Goal: Task Accomplishment & Management: Complete application form

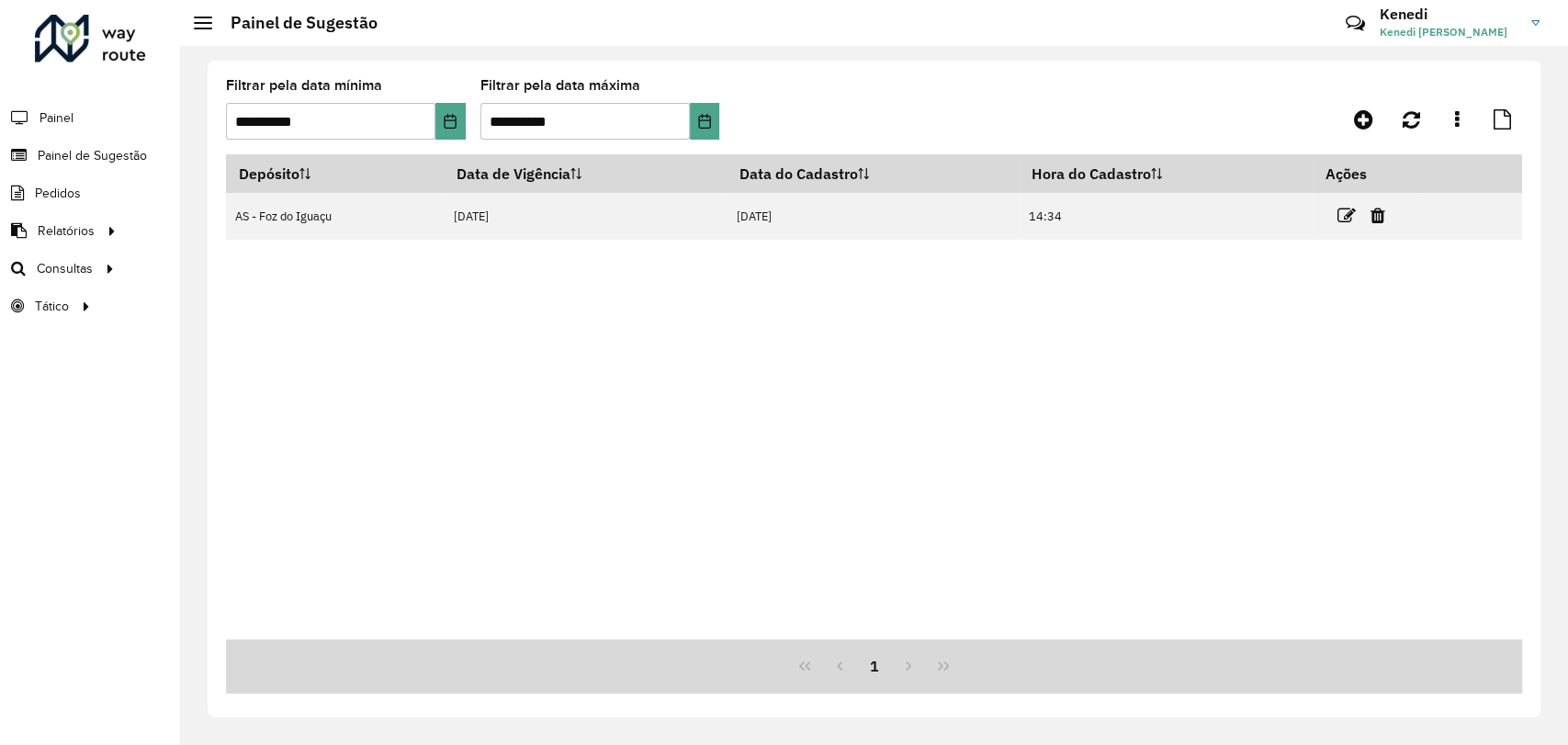
click at [1193, 96] on div "**********" at bounding box center [874, 117] width 1296 height 76
click at [51, 198] on span "Pedidos" at bounding box center [58, 193] width 48 height 19
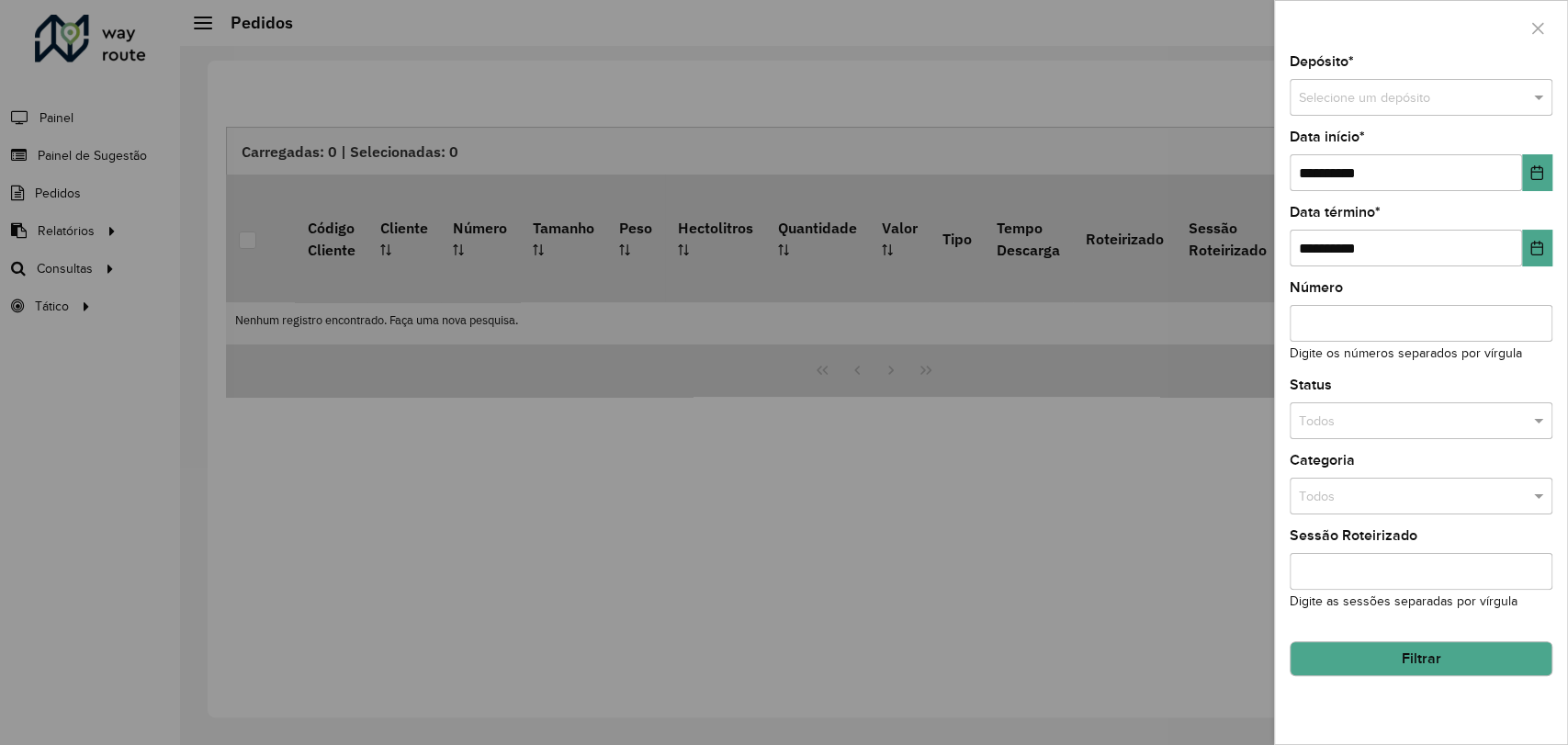
click at [81, 156] on div at bounding box center [784, 372] width 1568 height 745
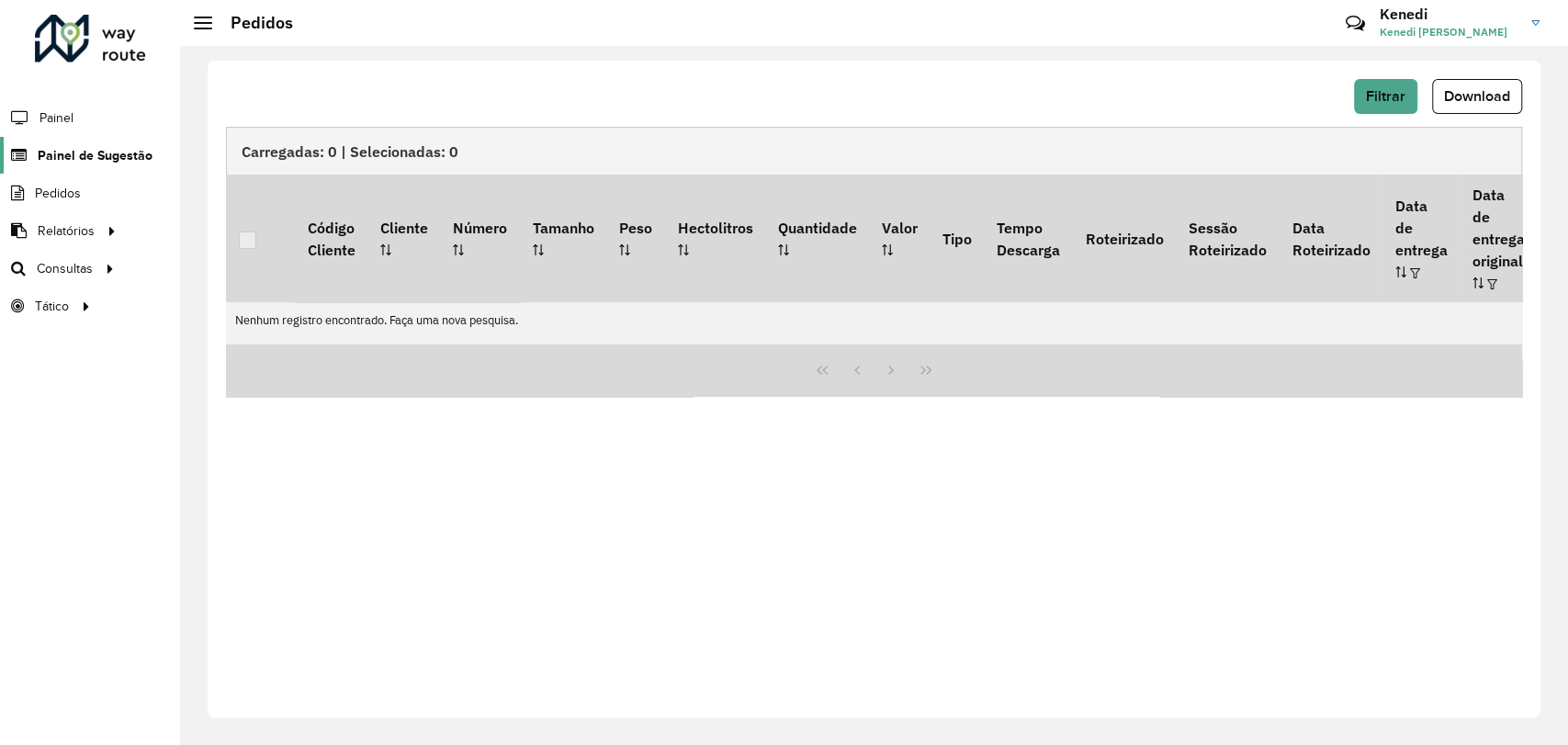
click at [83, 151] on span "Painel de Sugestão" at bounding box center [95, 155] width 115 height 19
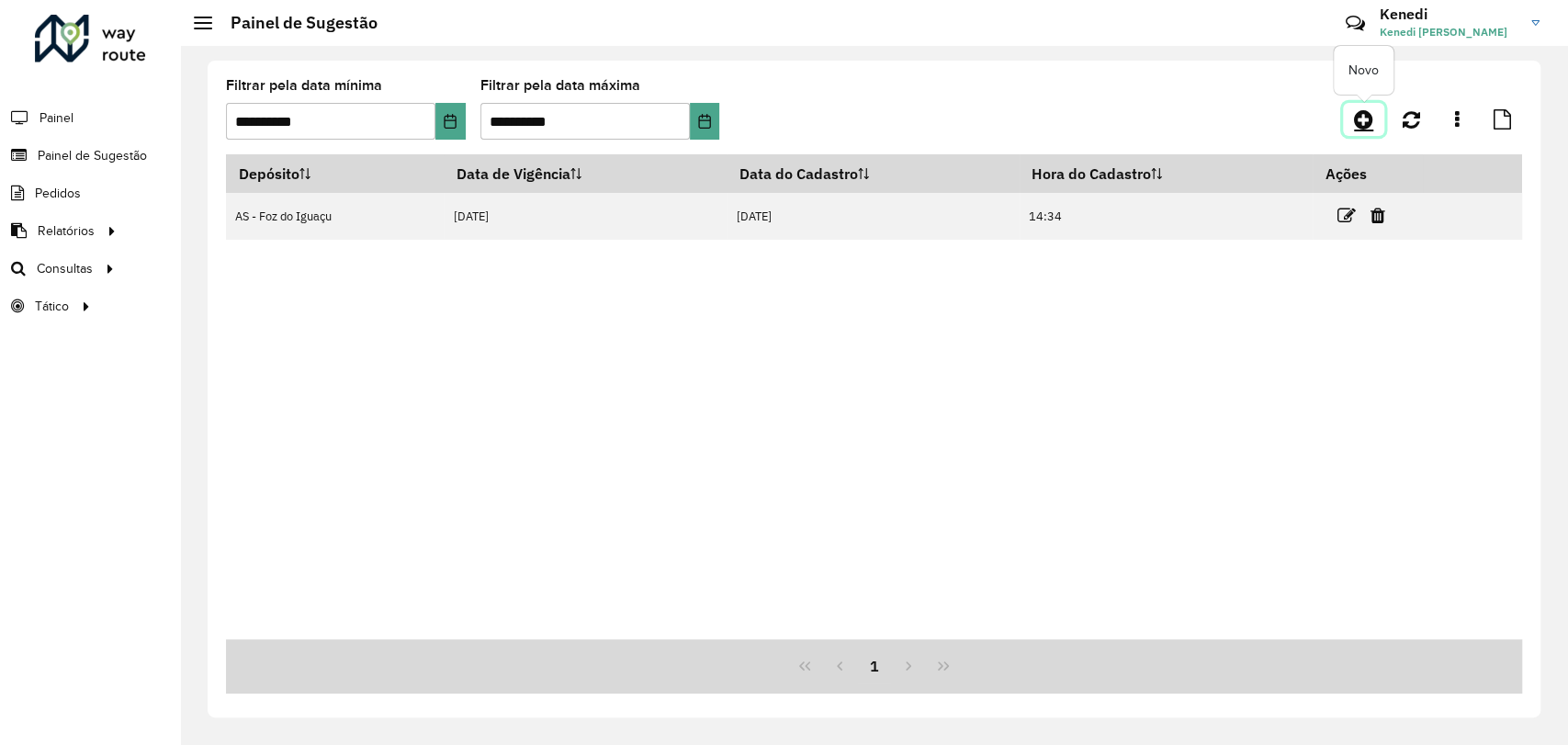
click at [1367, 119] on icon at bounding box center [1363, 119] width 19 height 22
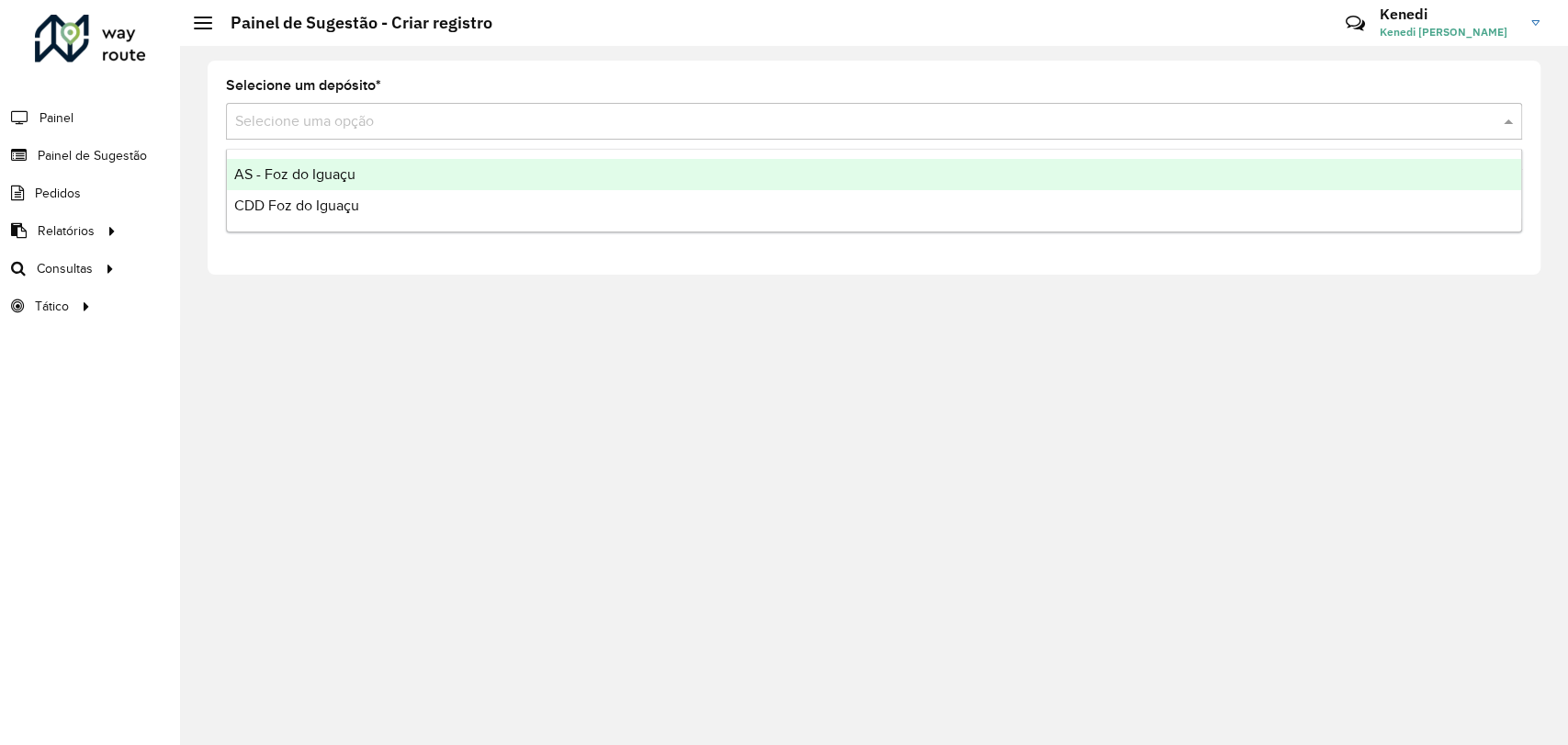
click at [699, 124] on input "text" at bounding box center [855, 121] width 1241 height 22
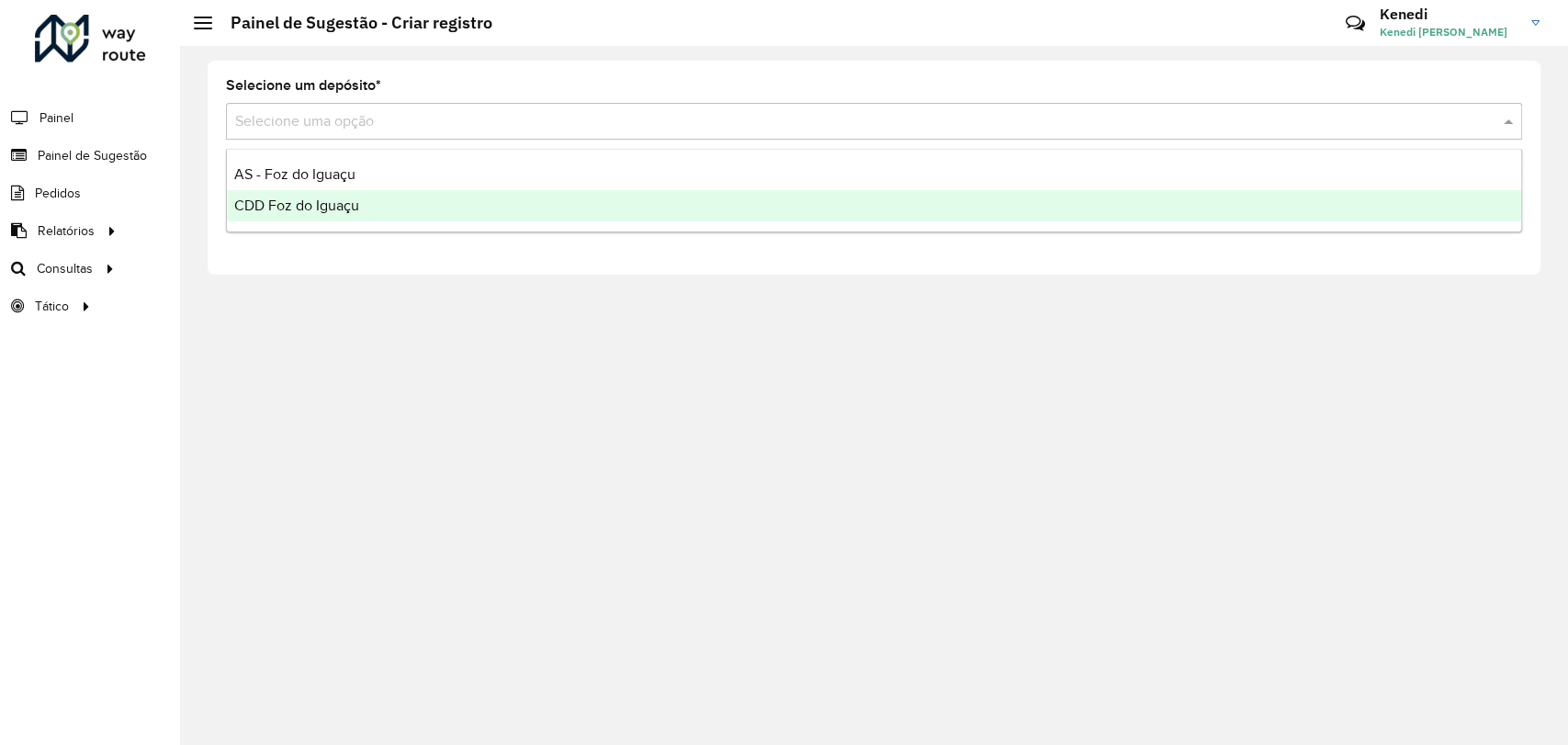
click at [331, 202] on span "CDD Foz do Iguaçu" at bounding box center [296, 205] width 125 height 16
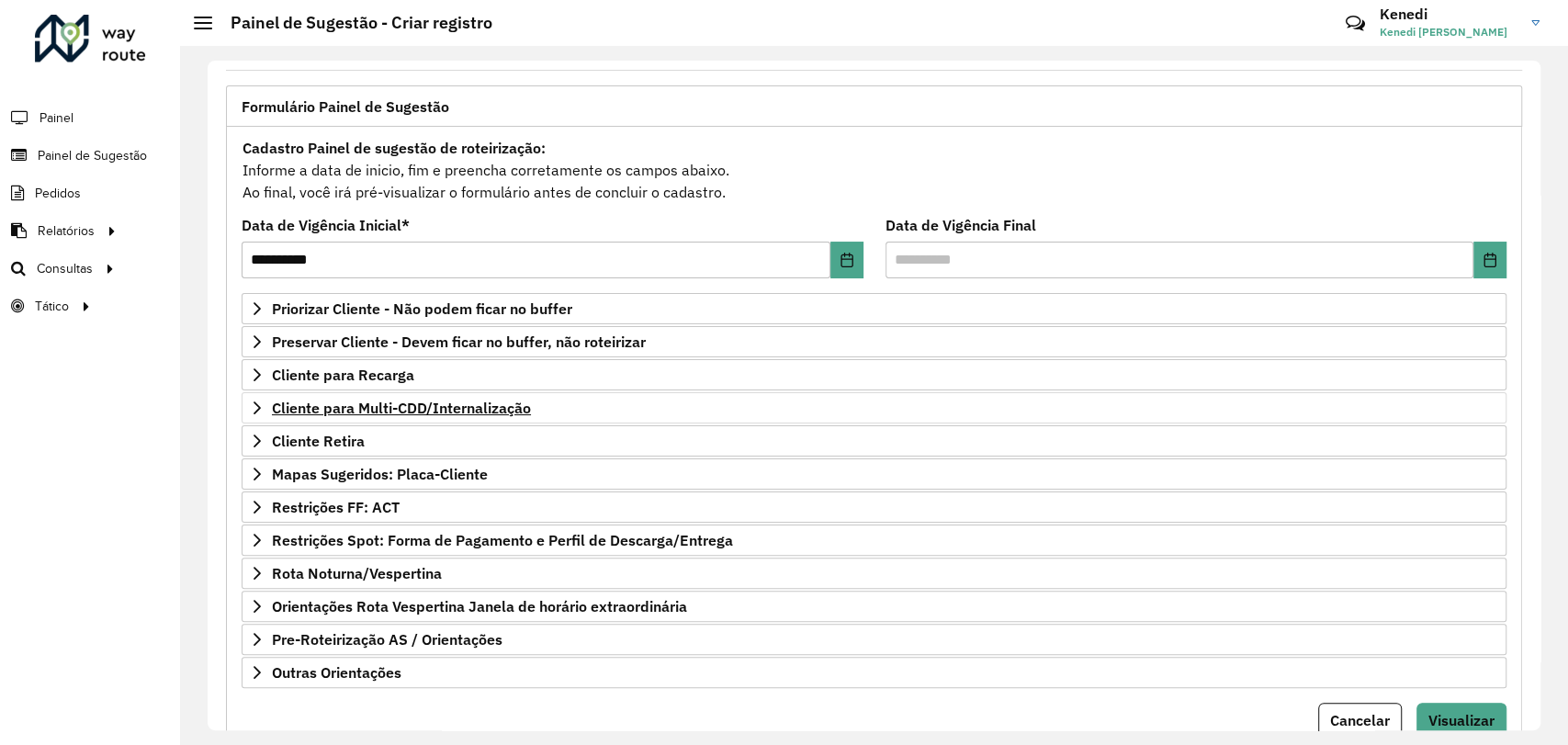
scroll to position [102, 0]
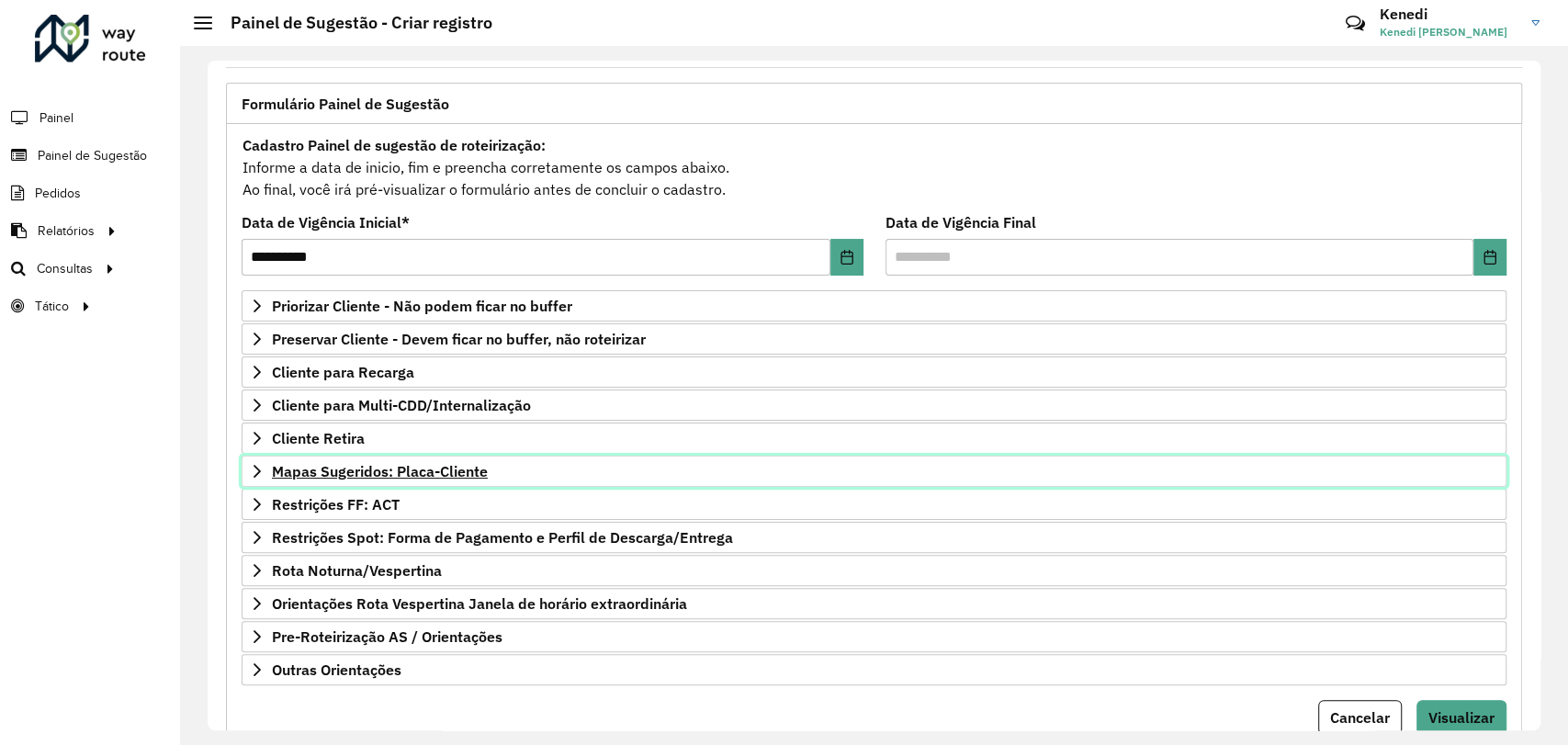
click at [256, 466] on icon at bounding box center [257, 471] width 8 height 13
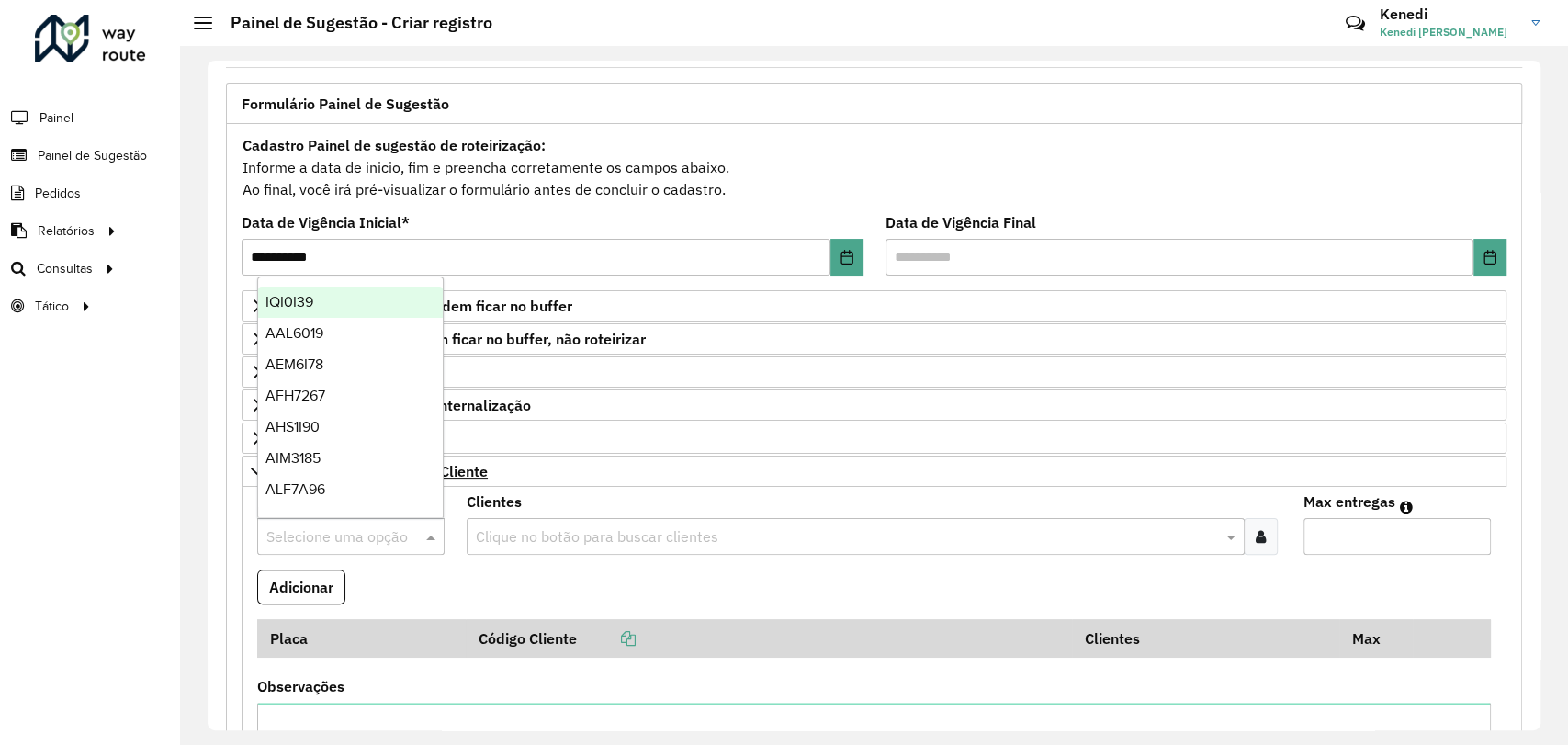
click at [298, 529] on input "text" at bounding box center [332, 537] width 132 height 22
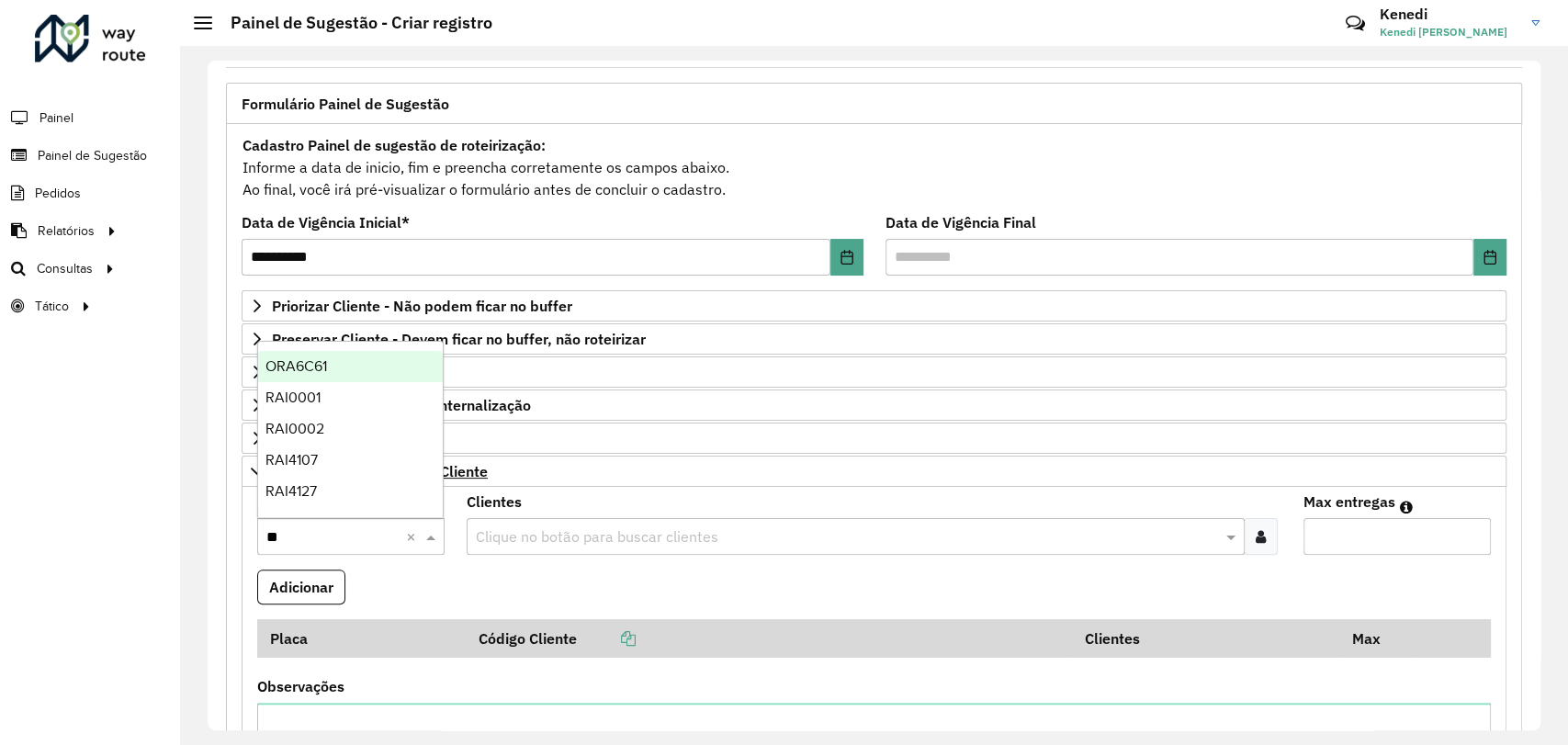
type input "***"
click at [302, 491] on span "RAI4127" at bounding box center [290, 491] width 51 height 16
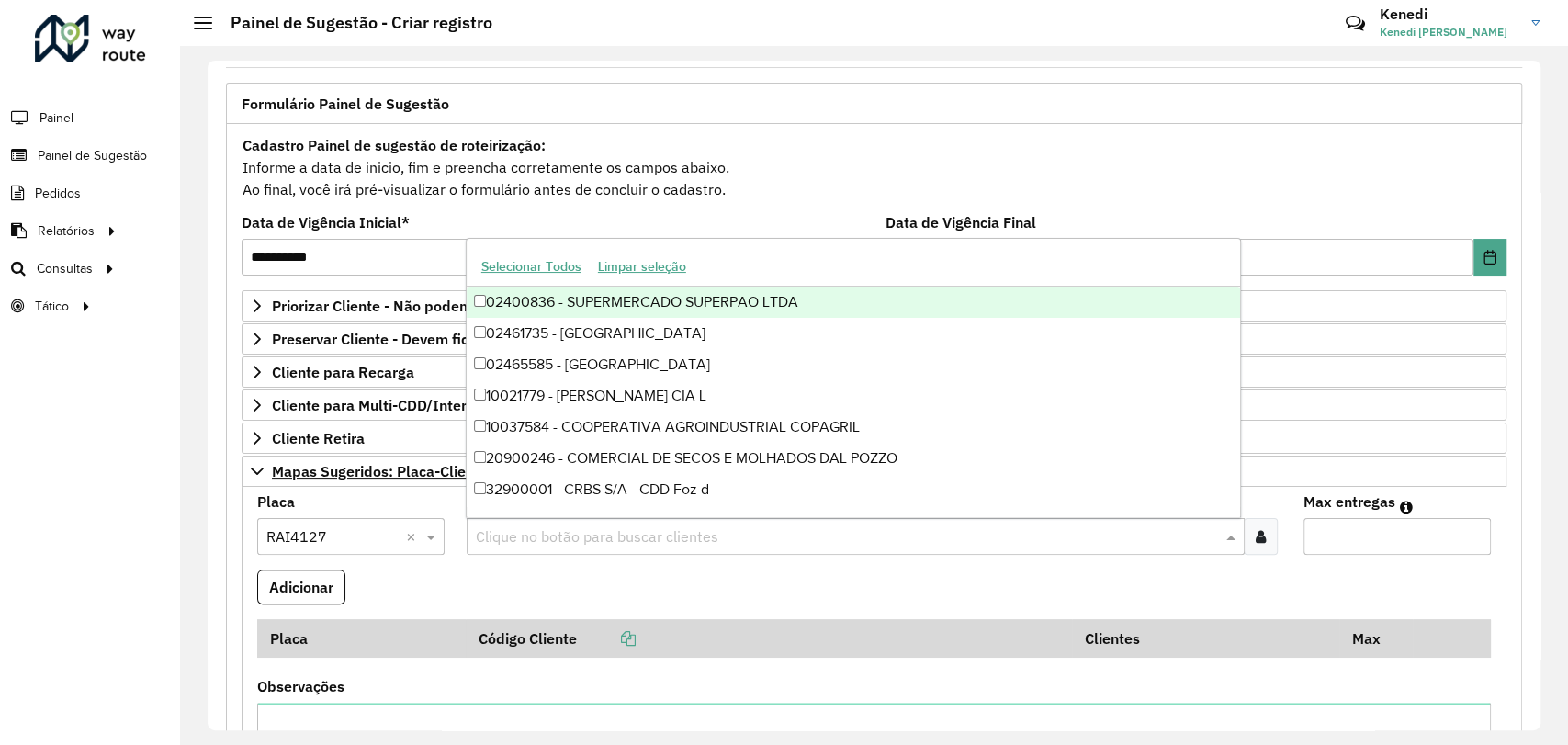
click at [518, 530] on input "text" at bounding box center [846, 537] width 751 height 22
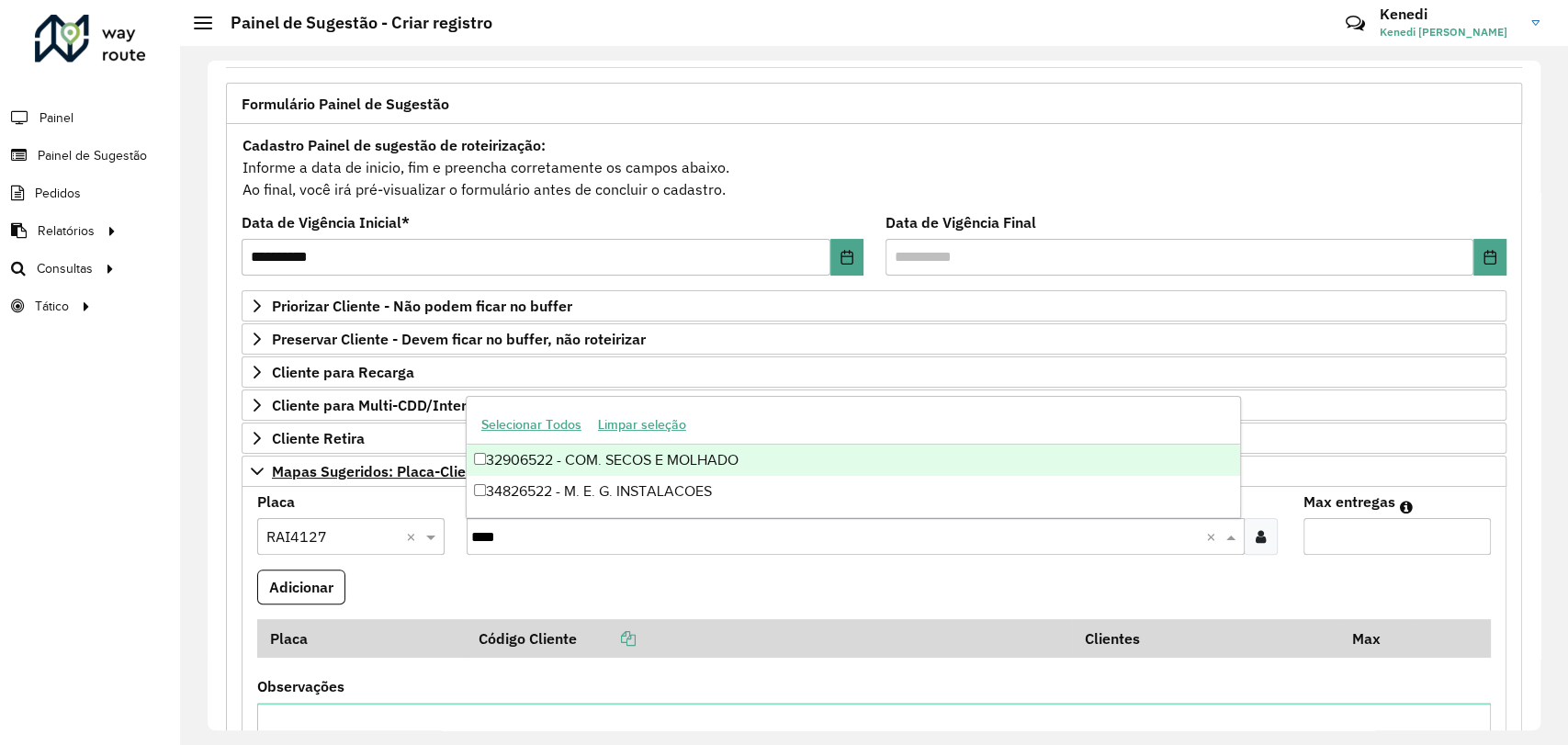
type input "****"
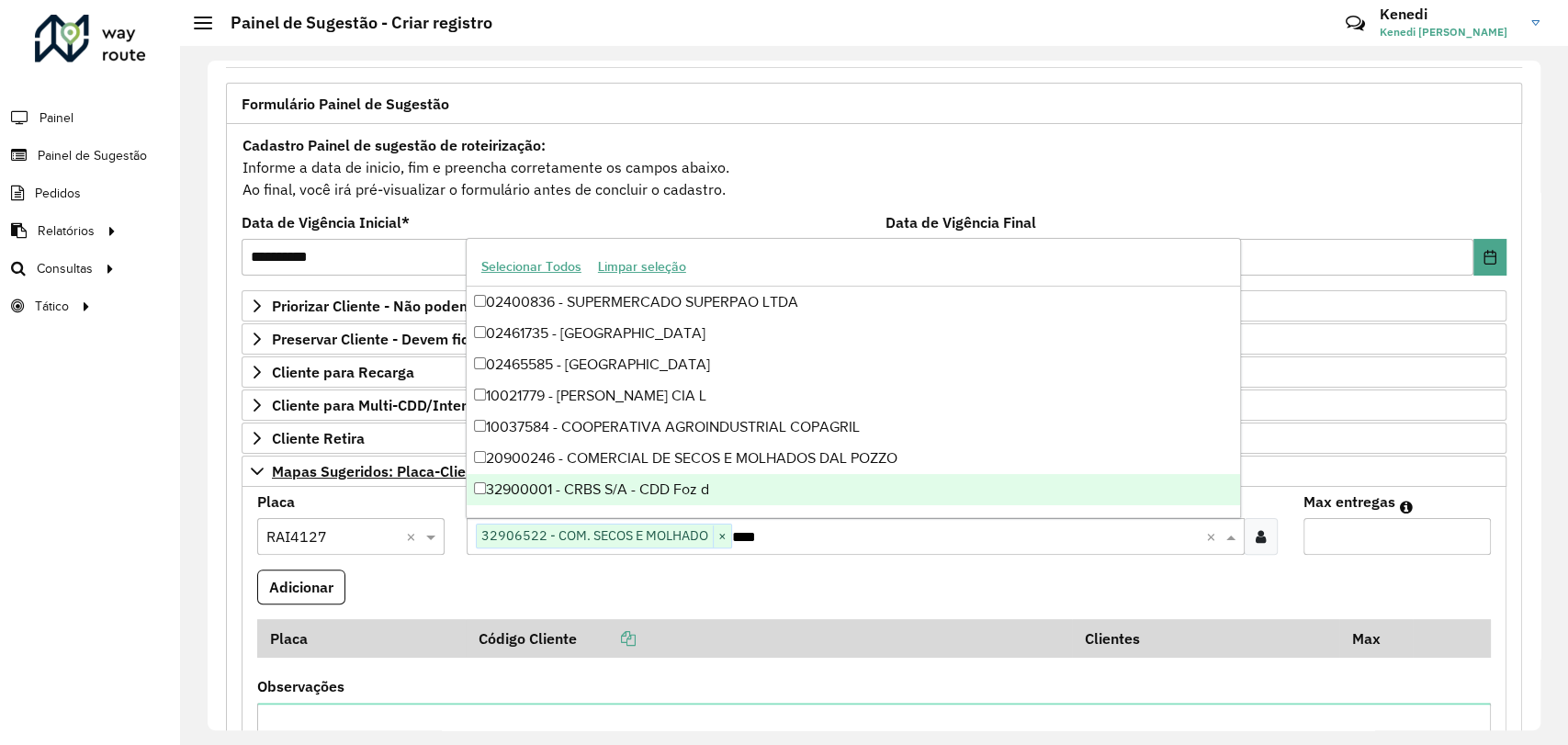
click at [1348, 548] on input "Max entregas" at bounding box center [1396, 537] width 187 height 37
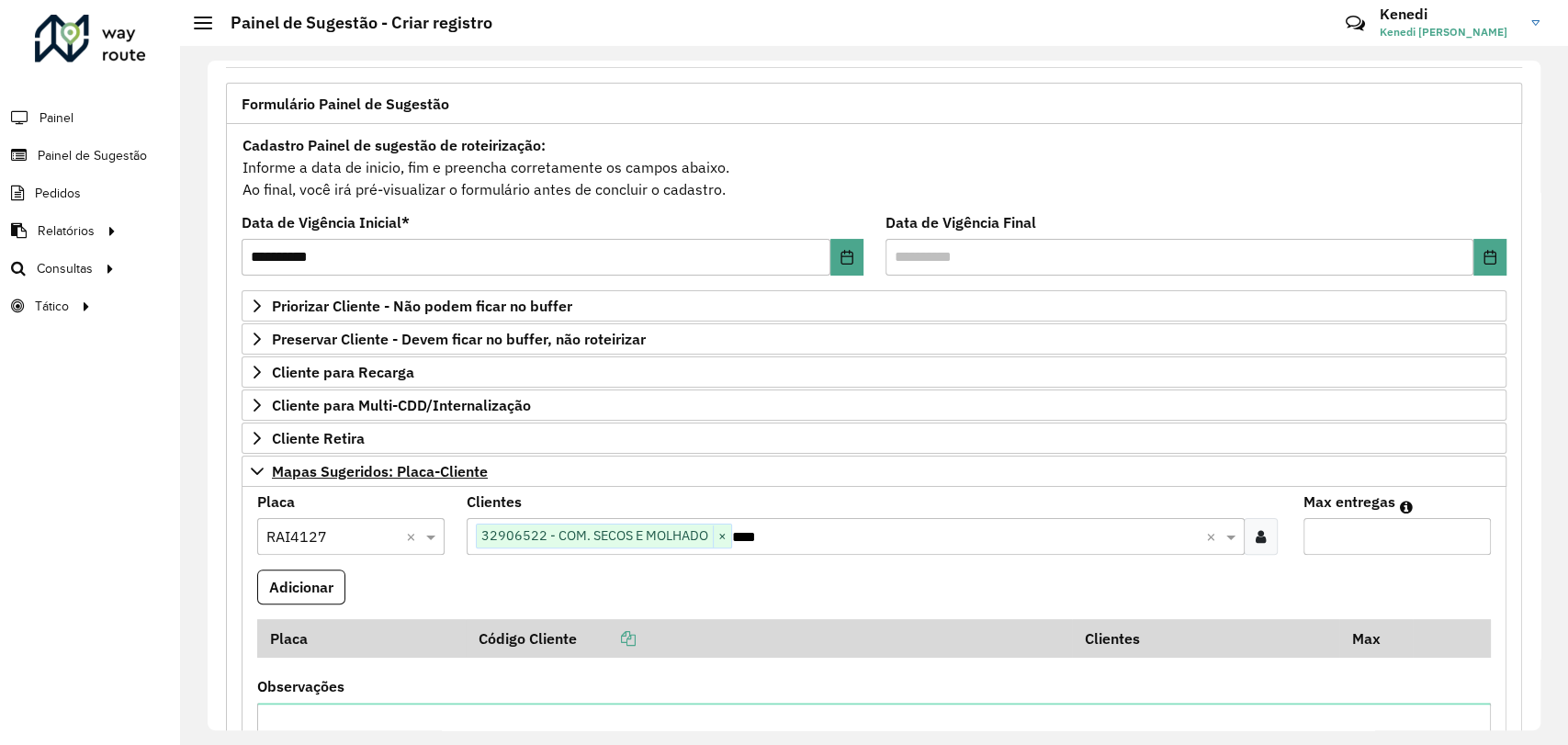
type input "*"
click at [1307, 583] on formly-field "Adicionar" at bounding box center [874, 594] width 1255 height 50
click at [329, 580] on button "Adicionar" at bounding box center [301, 588] width 88 height 35
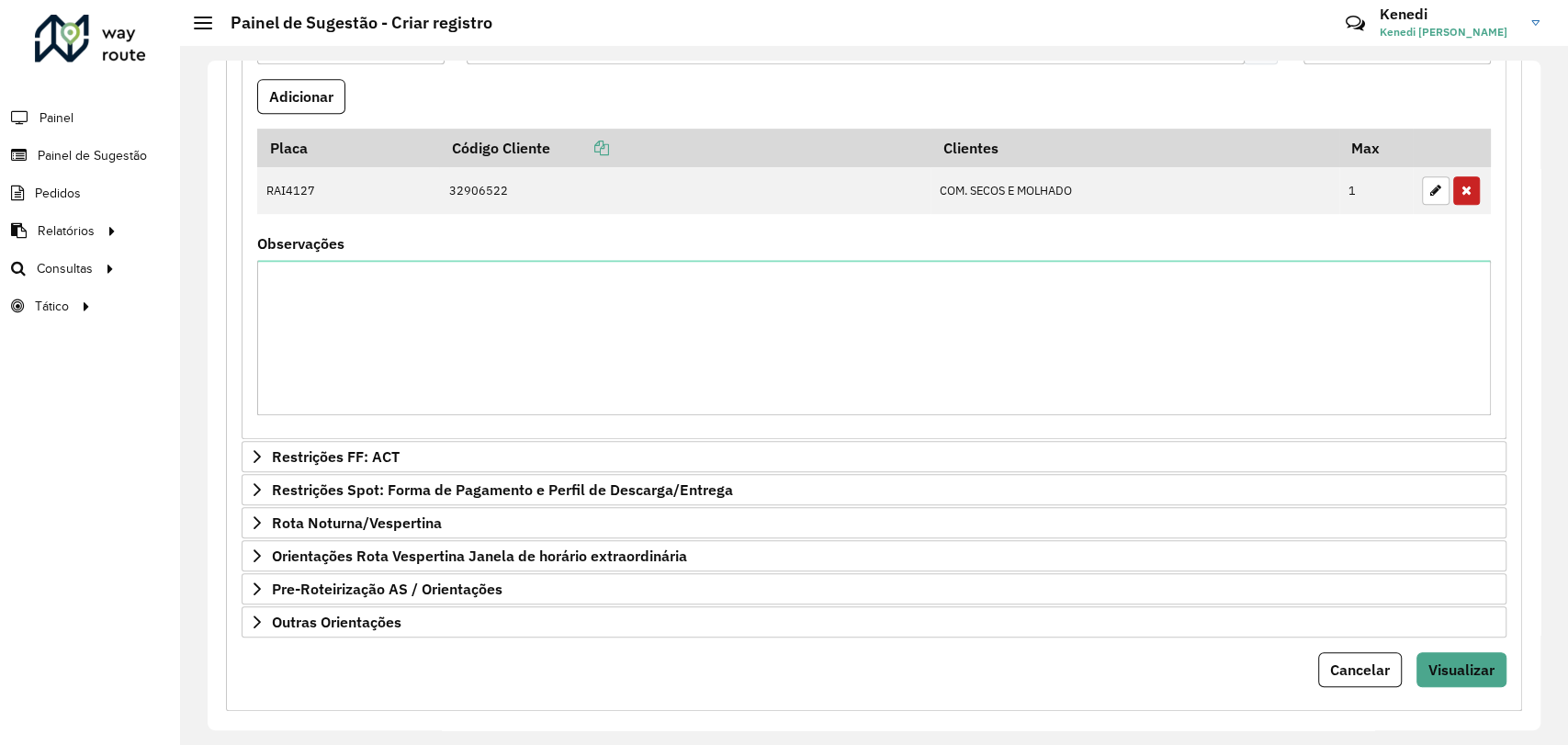
scroll to position [610, 0]
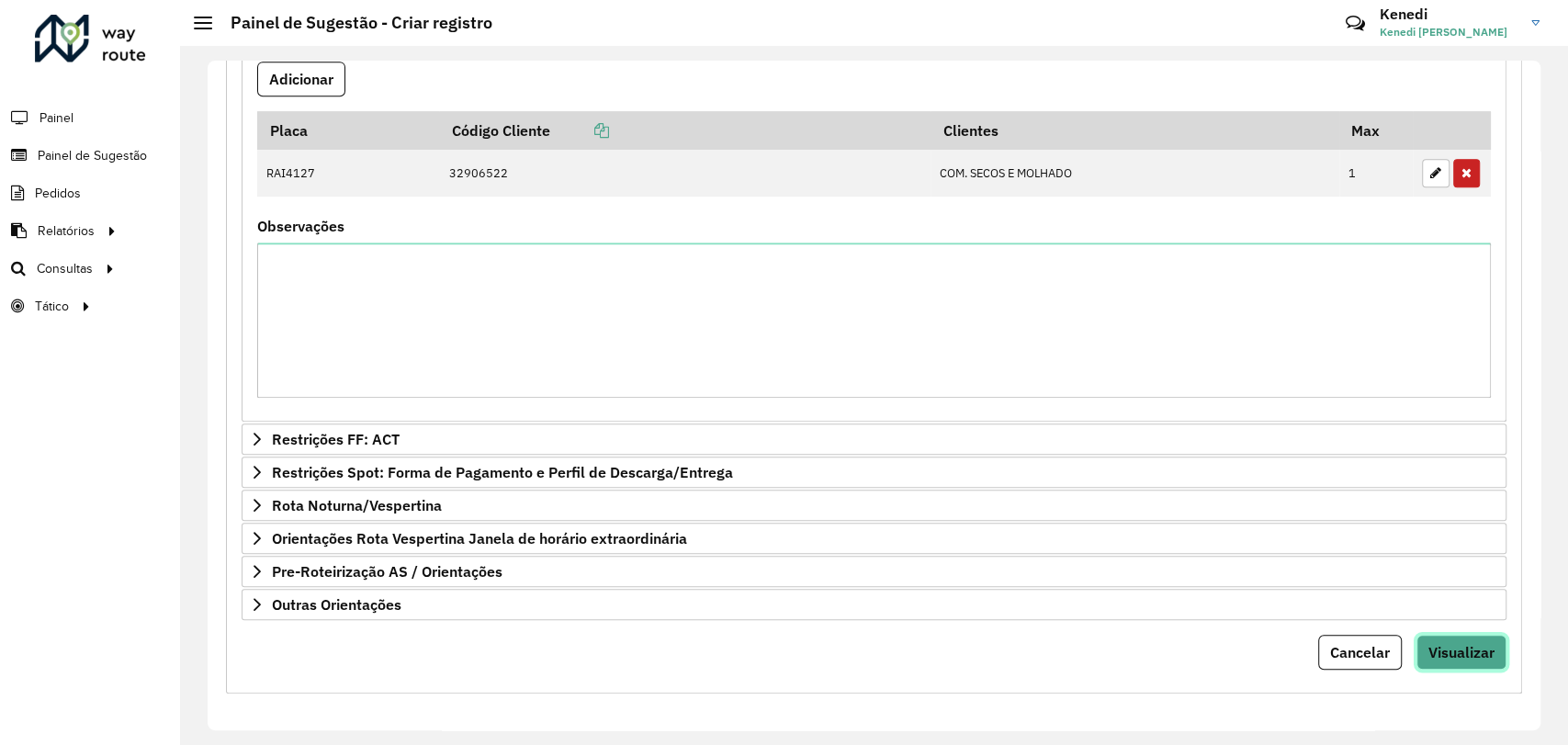
click at [1451, 649] on span "Visualizar" at bounding box center [1461, 652] width 66 height 18
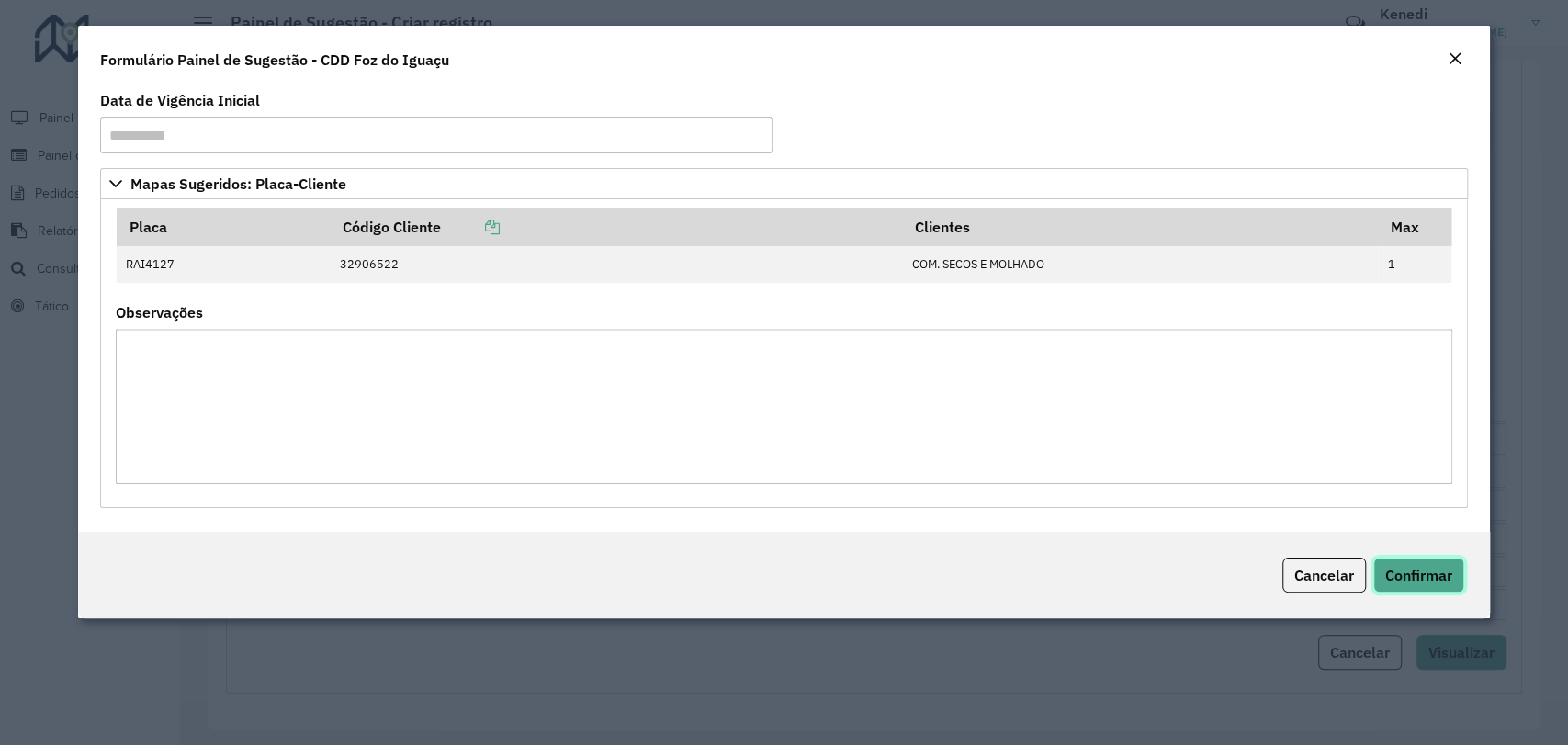
click at [1416, 580] on span "Confirmar" at bounding box center [1418, 575] width 67 height 18
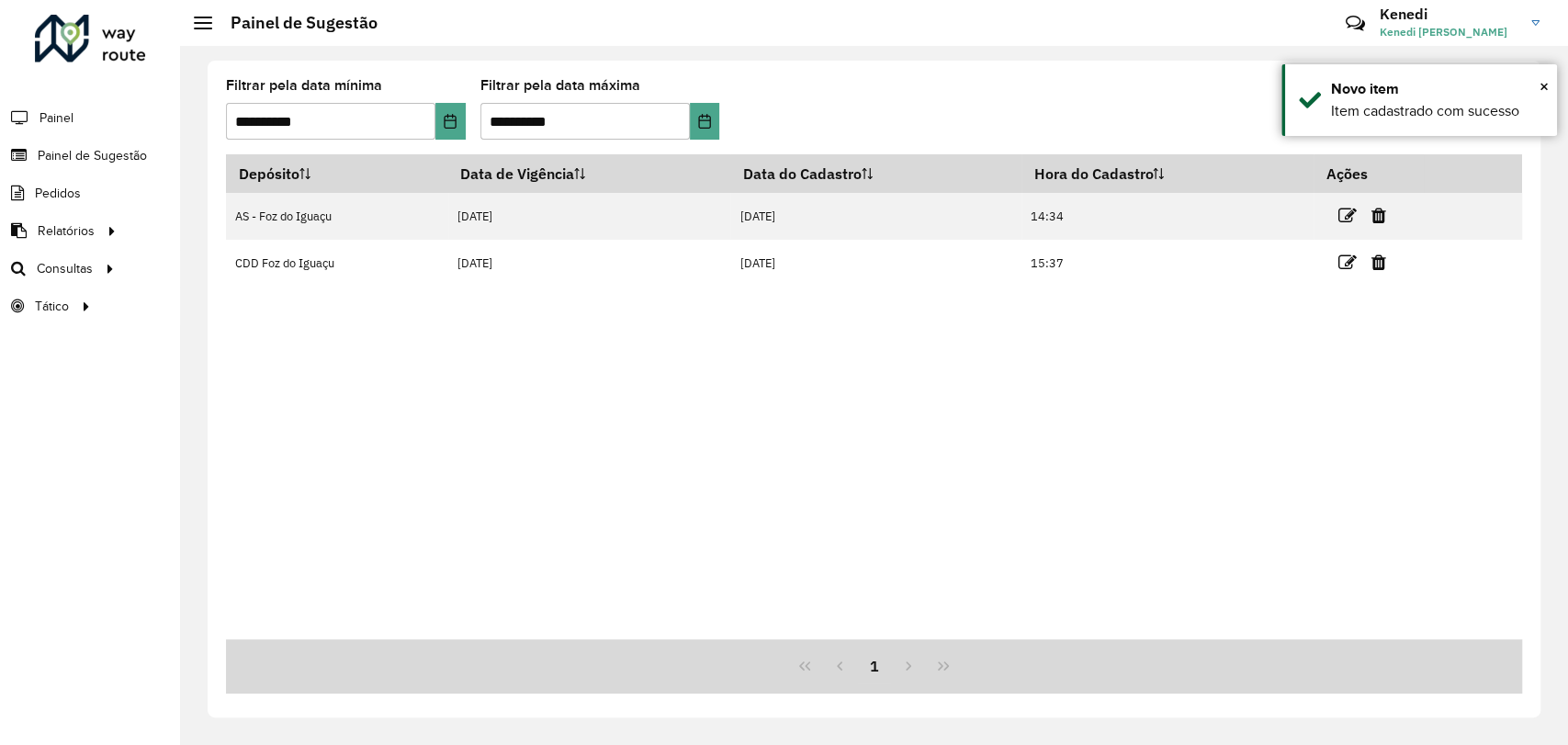
click at [491, 447] on div "Depósito Data de Vigência Data do Cadastro Hora do Cadastro Ações AS - Foz do I…" at bounding box center [874, 397] width 1296 height 486
click at [1546, 86] on span "×" at bounding box center [1544, 86] width 9 height 20
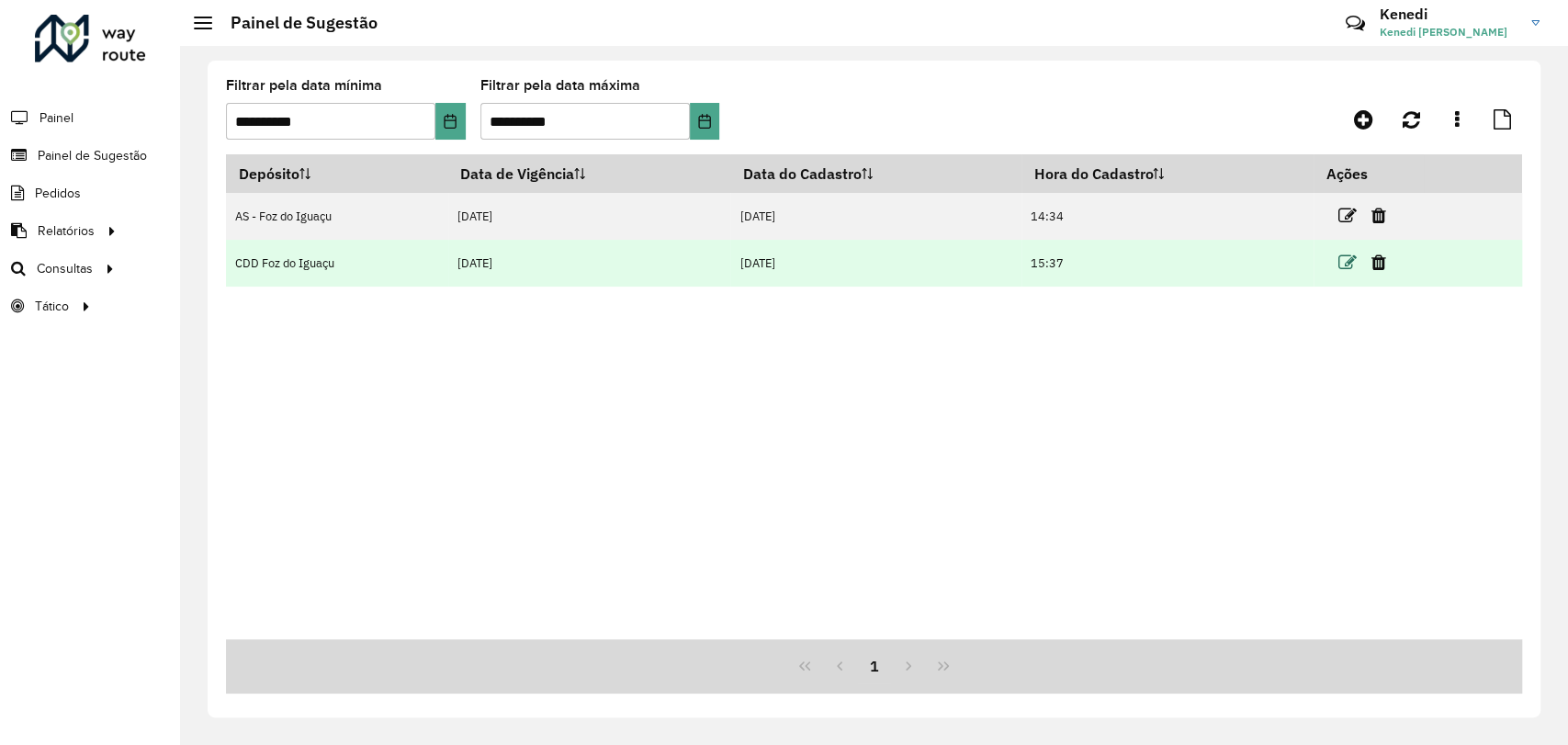
click at [1348, 259] on icon at bounding box center [1346, 262] width 18 height 18
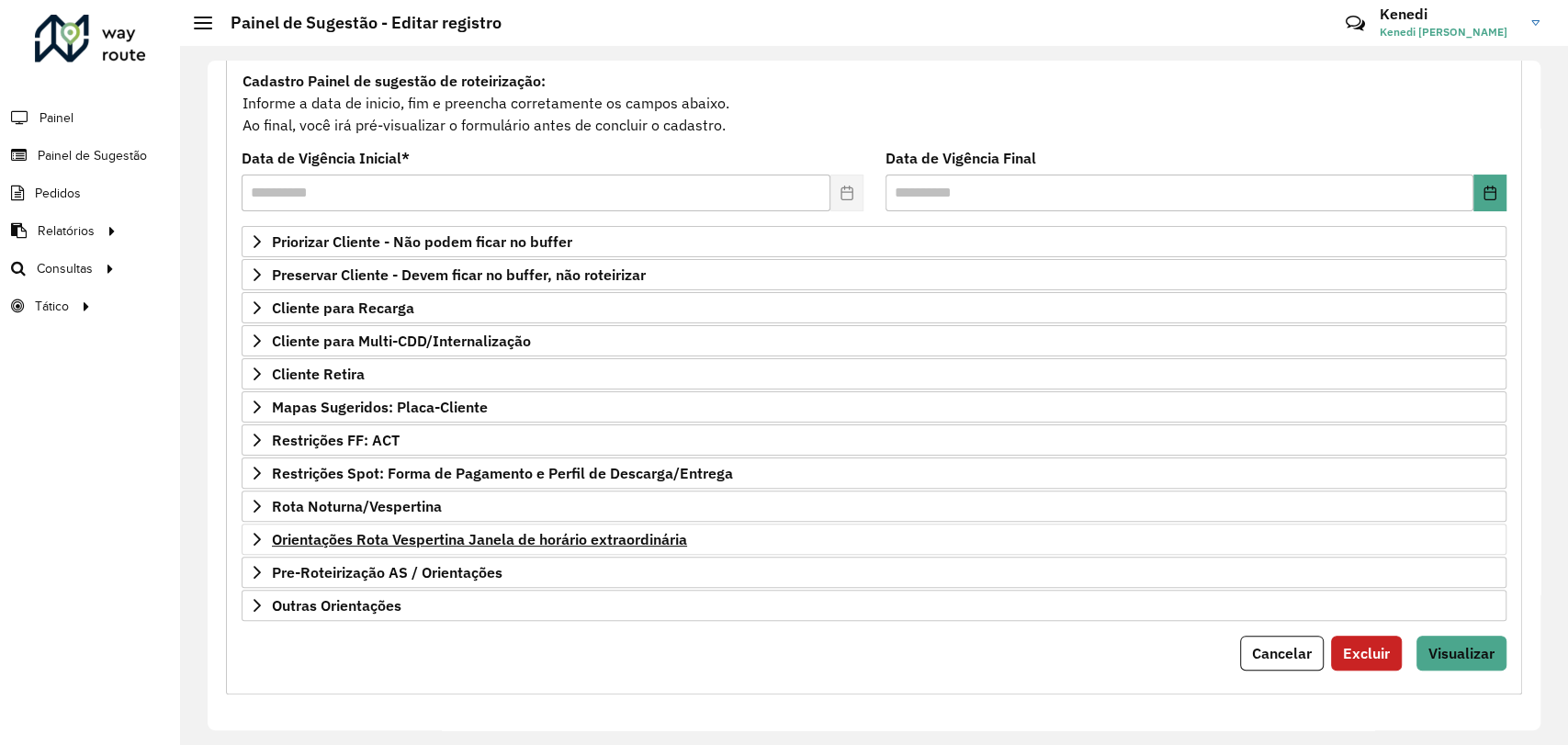
scroll to position [167, 0]
click at [1458, 643] on span "Visualizar" at bounding box center [1461, 652] width 66 height 18
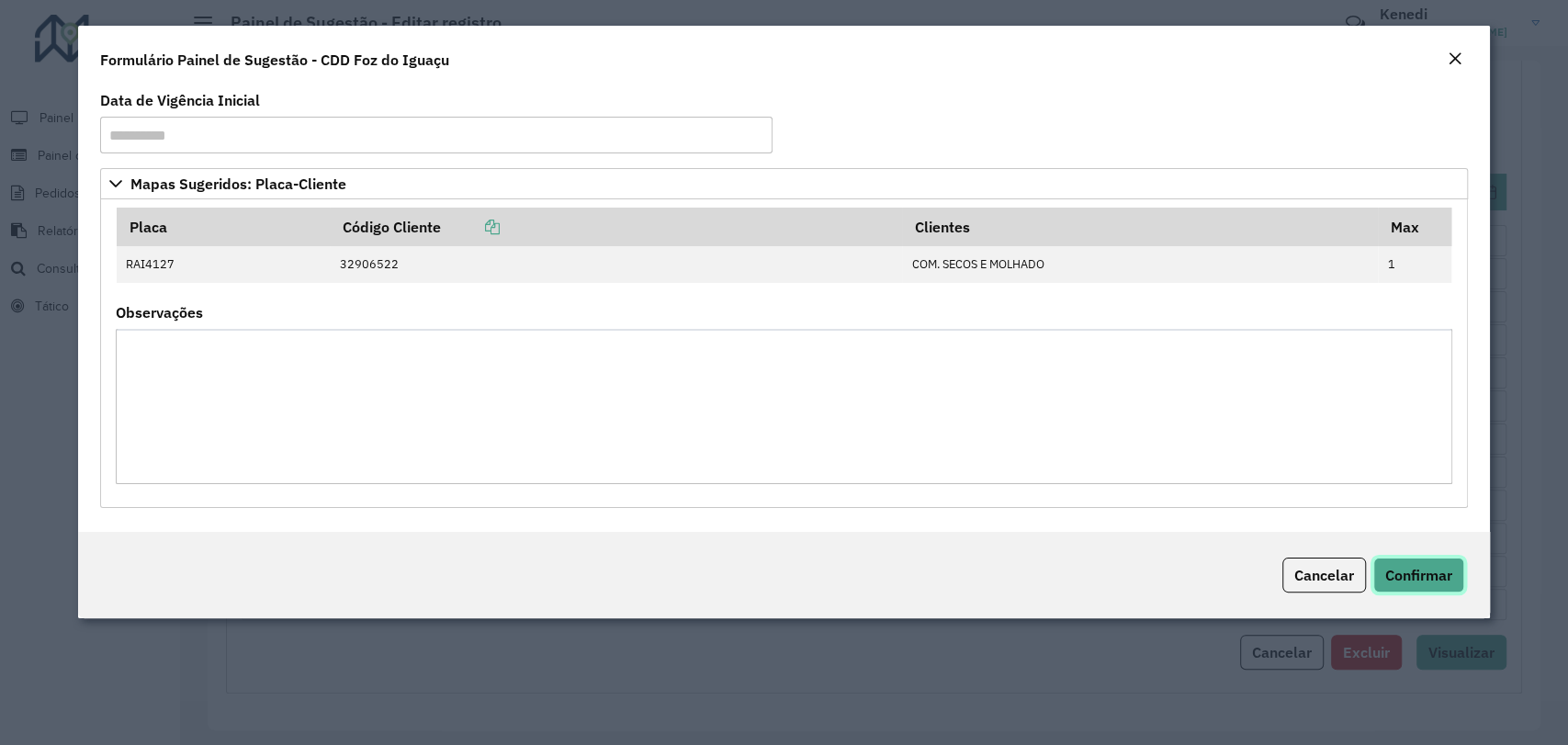
click at [1419, 577] on span "Confirmar" at bounding box center [1418, 575] width 67 height 18
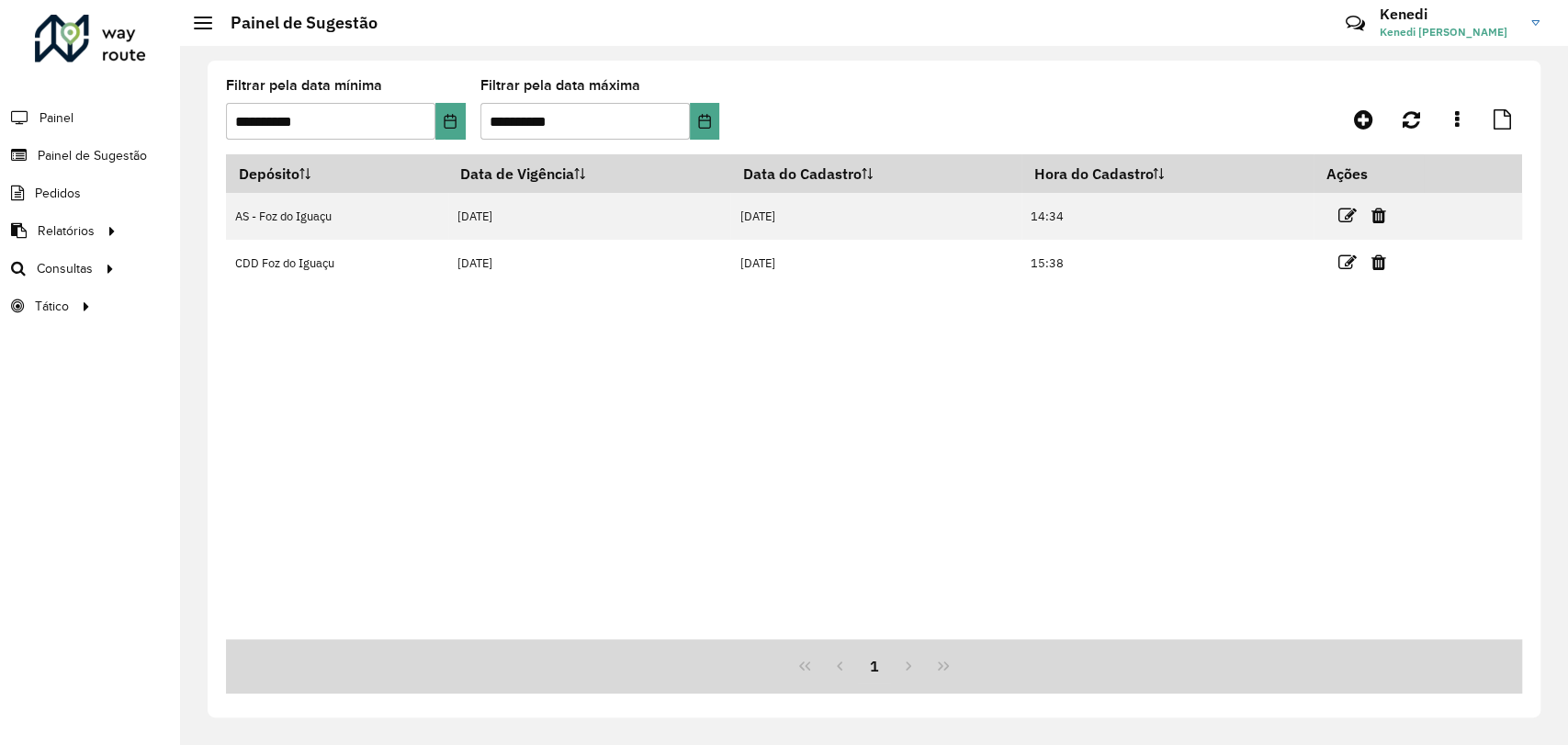
click at [914, 340] on div "Depósito Data de Vigência Data do Cadastro Hora do Cadastro Ações AS - Foz do I…" at bounding box center [874, 397] width 1296 height 486
click at [835, 523] on div "Depósito Data de Vigência Data do Cadastro Hora do Cadastro Ações AS - Foz do I…" at bounding box center [874, 397] width 1296 height 486
